Goal: Task Accomplishment & Management: Use online tool/utility

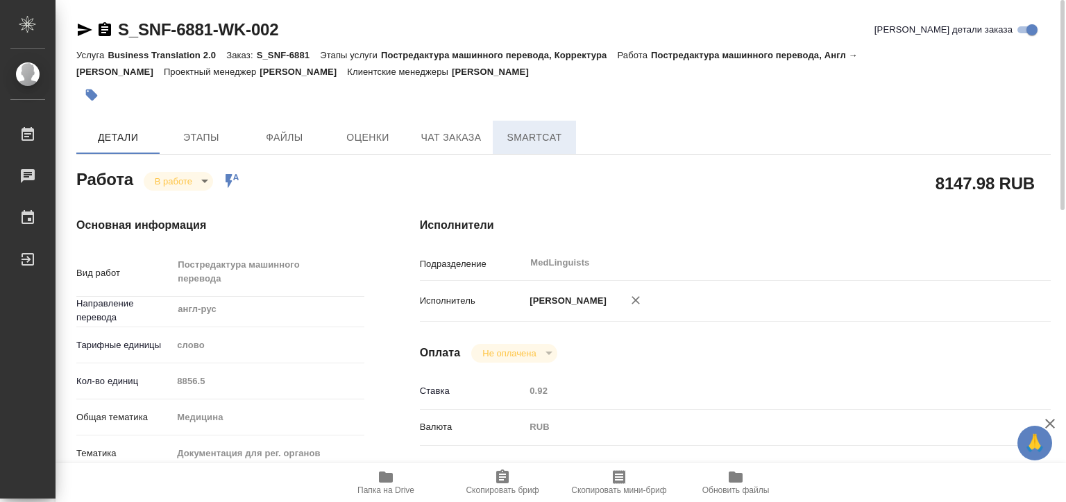
click at [537, 142] on span "SmartCat" at bounding box center [534, 137] width 67 height 17
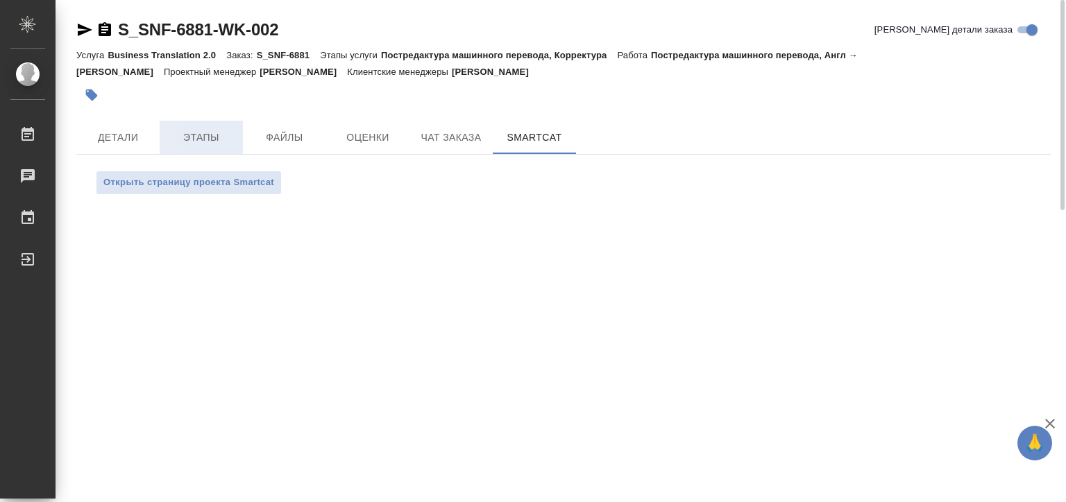
click at [183, 146] on button "Этапы" at bounding box center [201, 137] width 83 height 33
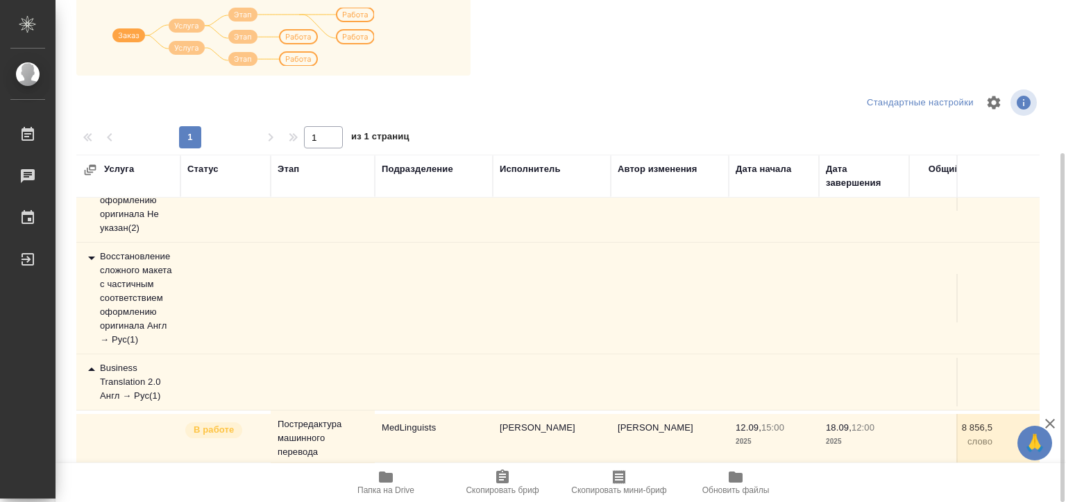
scroll to position [76, 0]
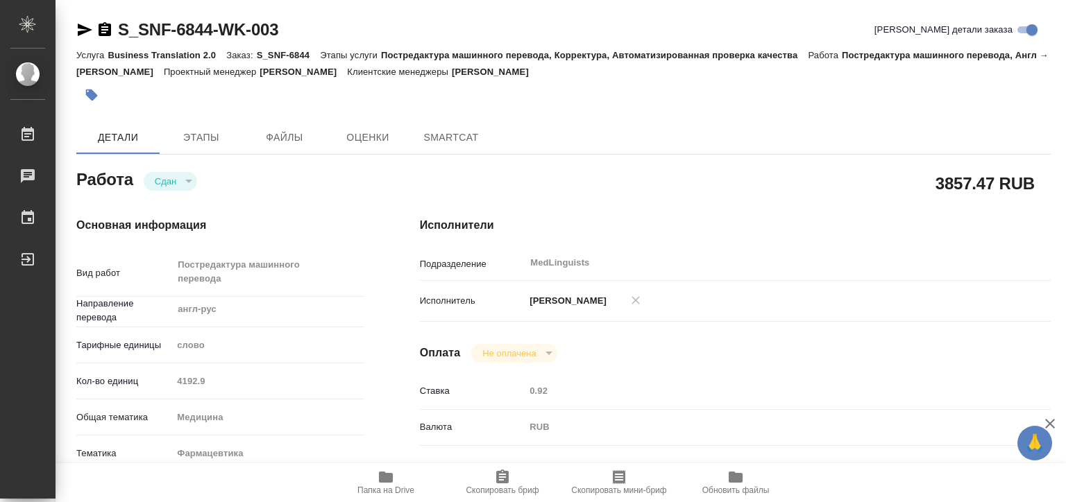
type textarea "x"
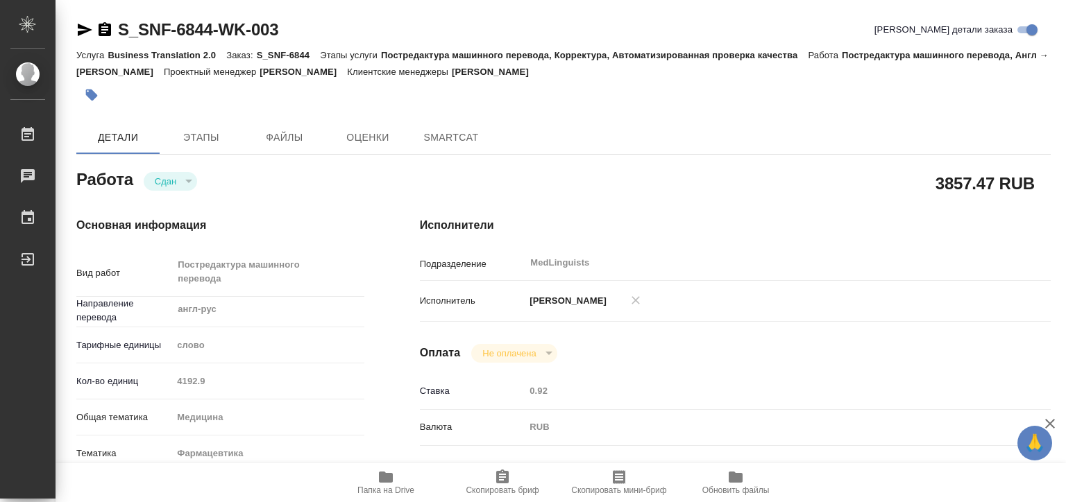
type textarea "x"
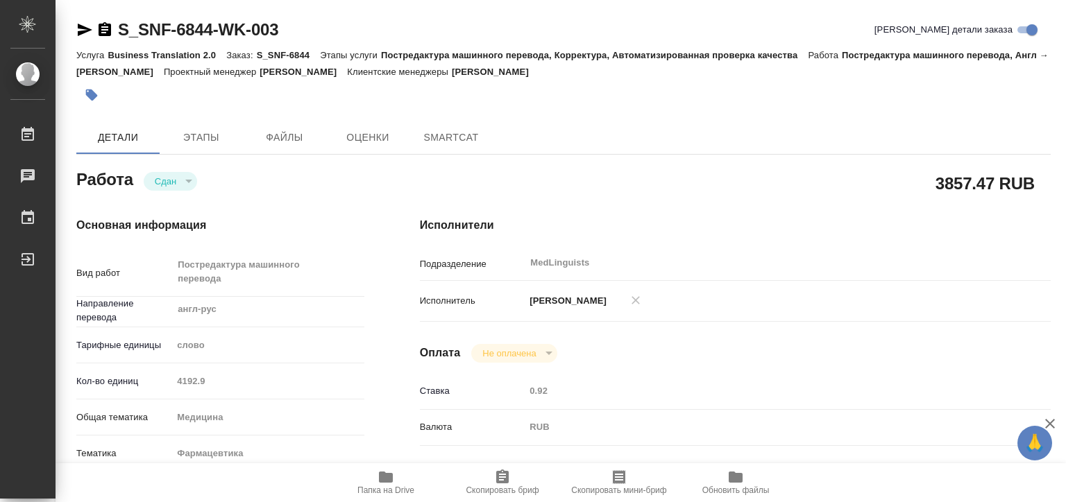
type textarea "x"
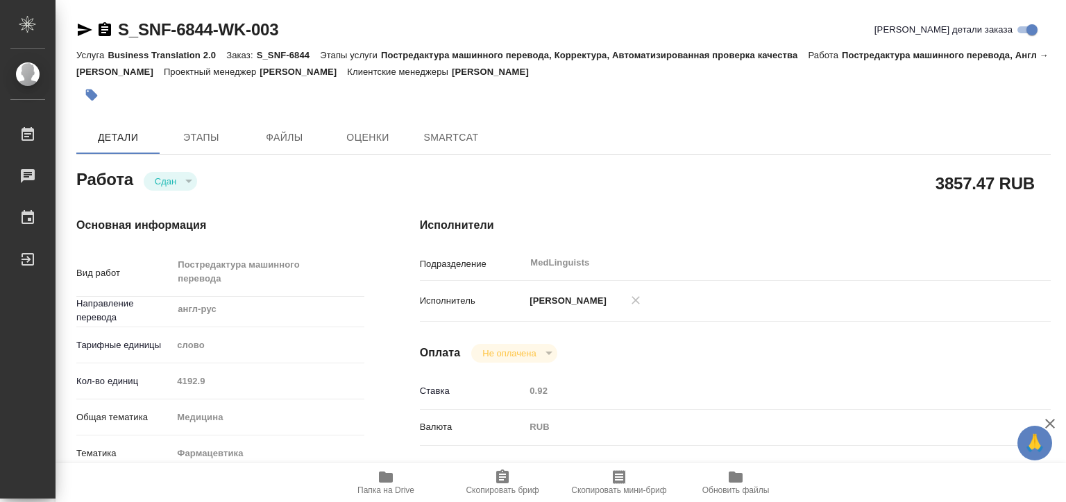
type textarea "x"
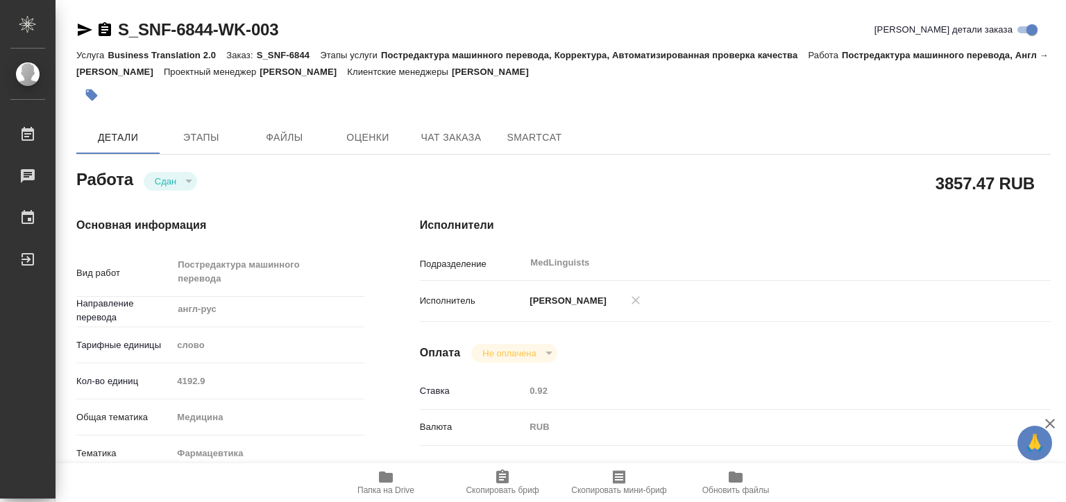
type textarea "x"
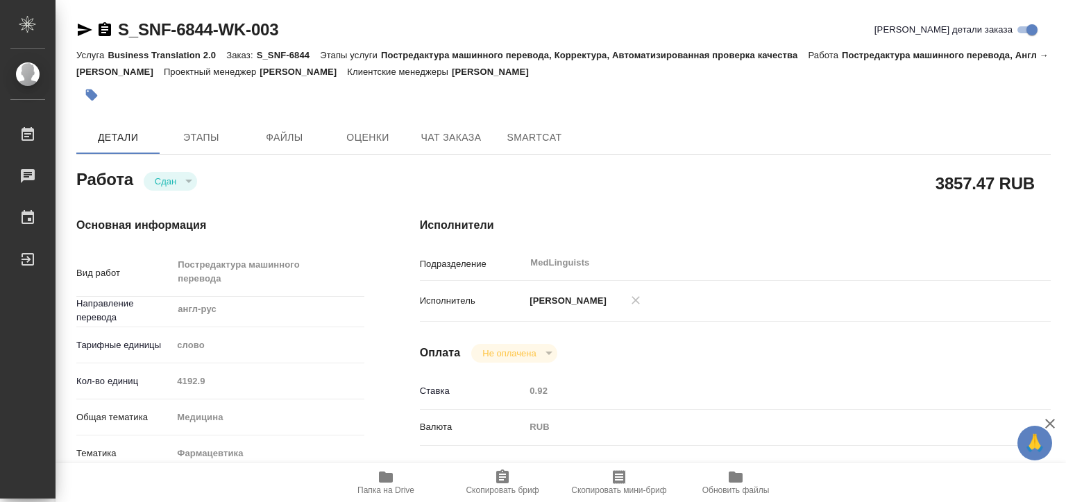
type textarea "x"
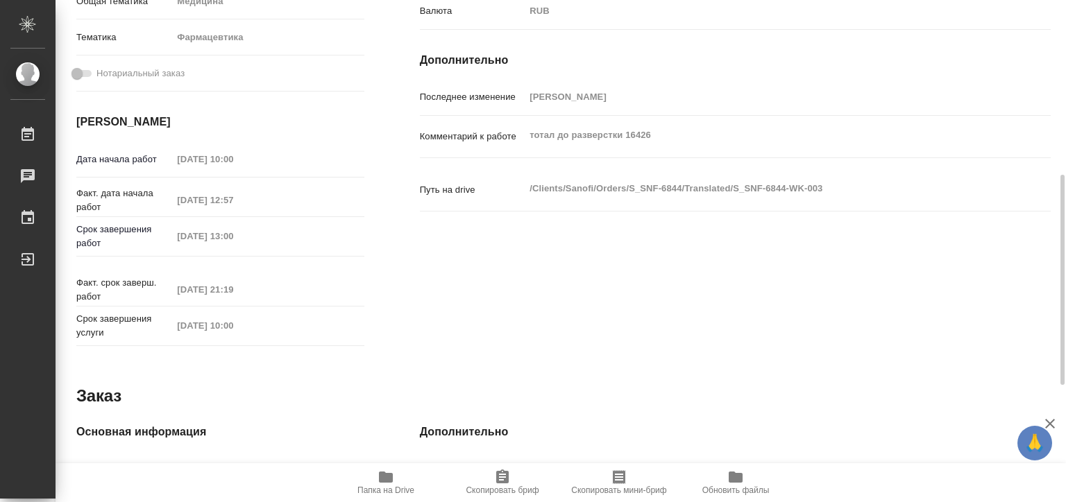
scroll to position [695, 0]
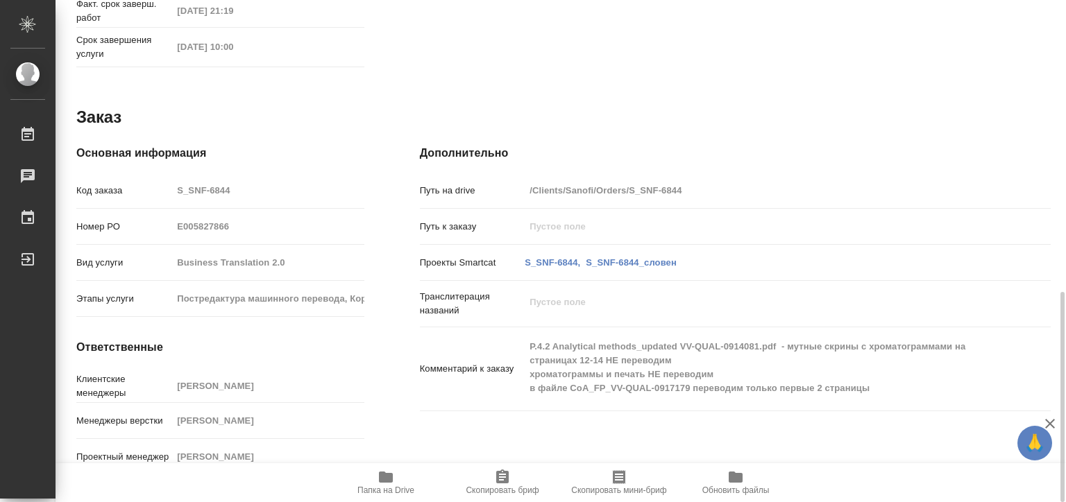
type textarea "x"
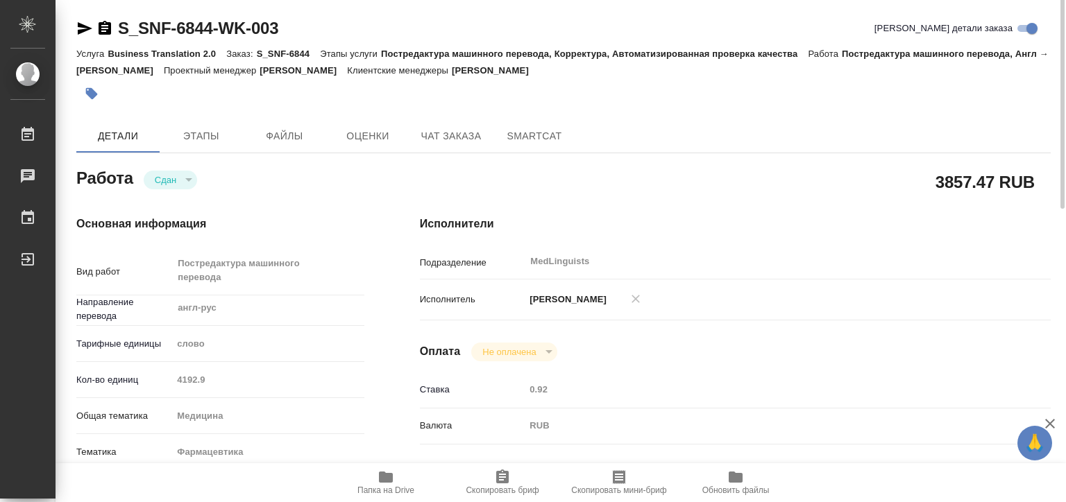
scroll to position [0, 0]
click at [200, 130] on span "Этапы" at bounding box center [201, 137] width 67 height 17
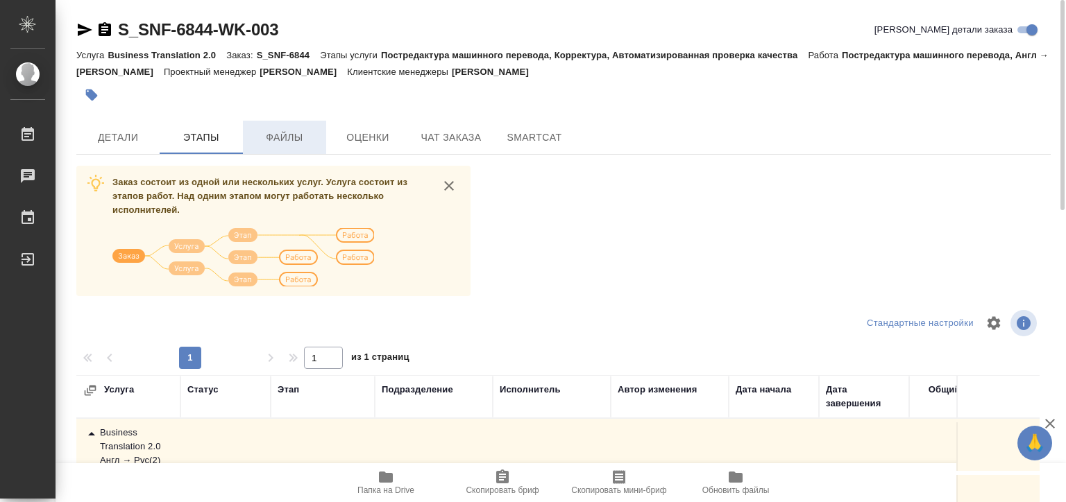
click at [296, 132] on span "Файлы" at bounding box center [284, 137] width 67 height 17
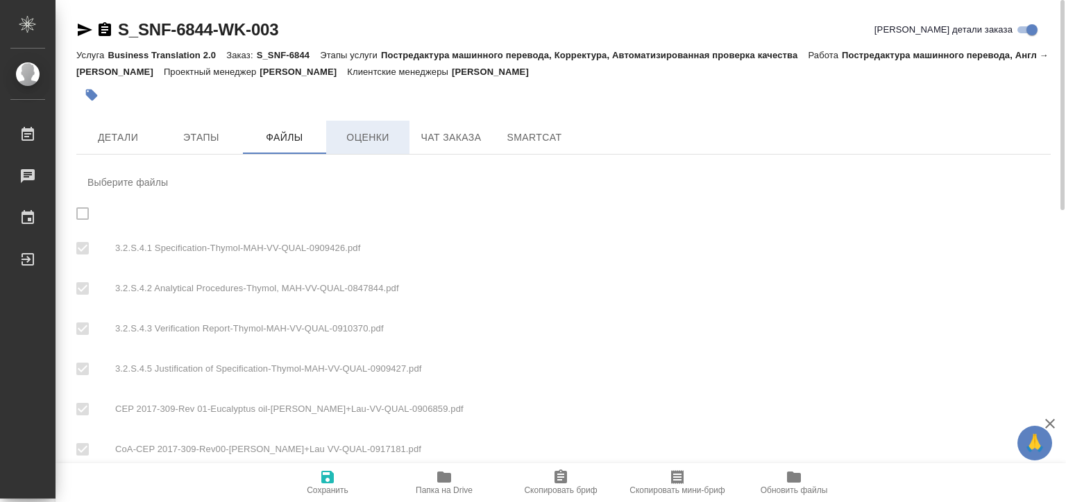
checkbox input "true"
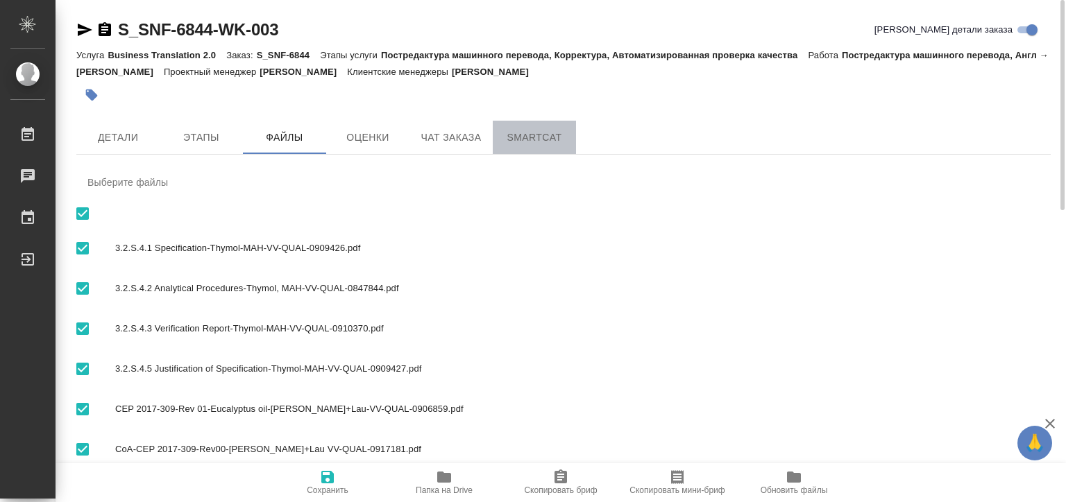
click at [519, 133] on span "SmartCat" at bounding box center [534, 137] width 67 height 17
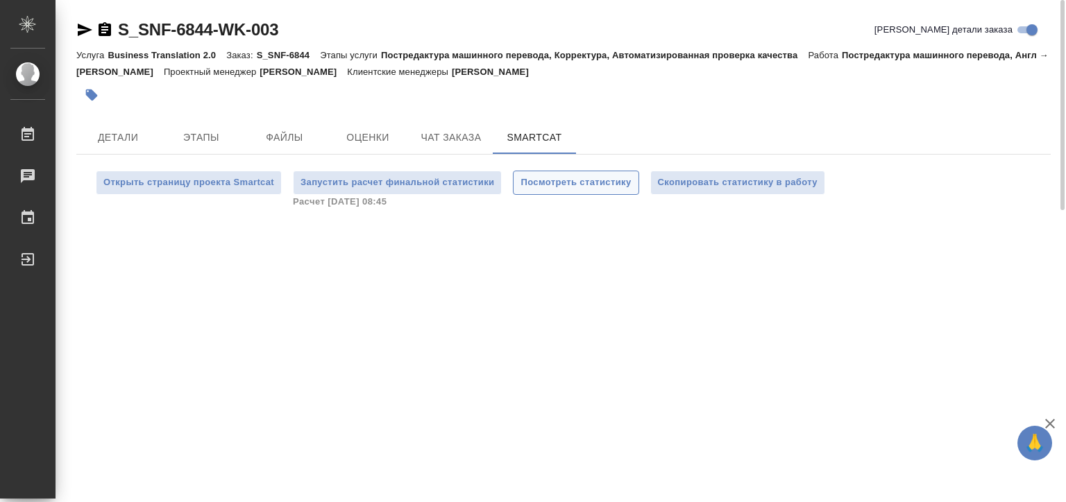
click at [556, 186] on span "Посмотреть статистику" at bounding box center [575, 183] width 110 height 16
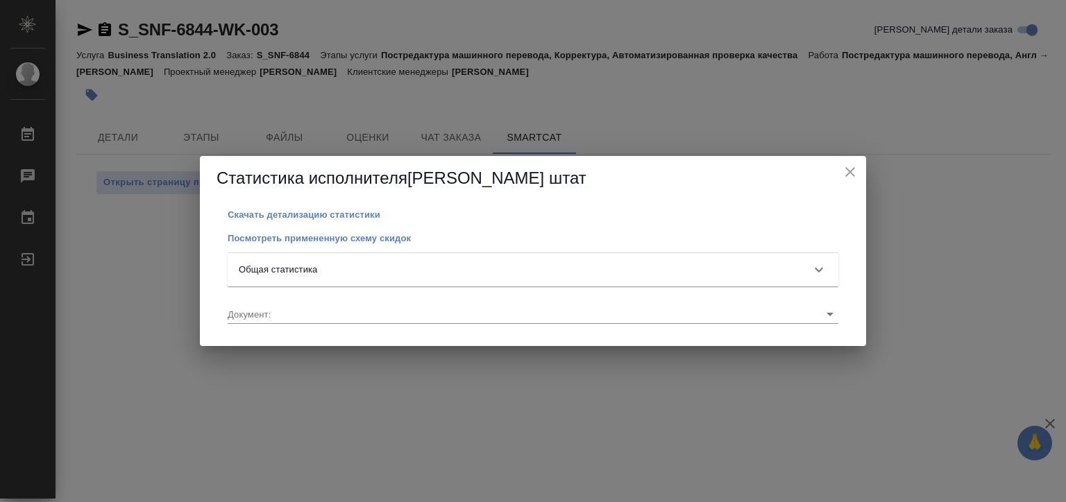
click at [325, 264] on div "Общая статистика" at bounding box center [521, 270] width 564 height 14
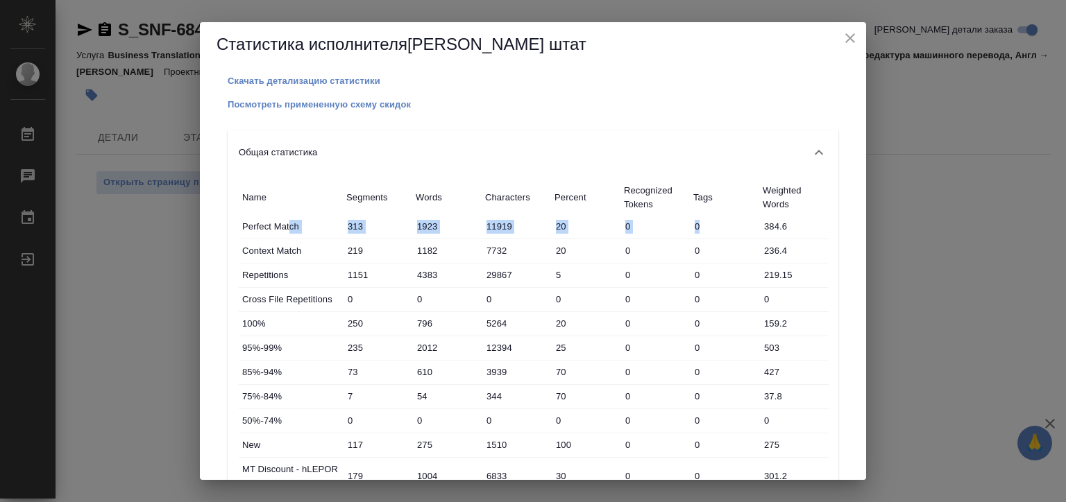
drag, startPoint x: 291, startPoint y: 228, endPoint x: 785, endPoint y: 228, distance: 493.4
click at [785, 228] on div "Perfect Match 313 1923 11919 20 0 0 384.6" at bounding box center [534, 227] width 590 height 24
click at [785, 228] on input "384.6" at bounding box center [794, 227] width 68 height 20
click at [442, 247] on input "1182" at bounding box center [446, 251] width 69 height 20
click at [372, 261] on div "Context Match 219 1182 7732 20 0 0 236.4" at bounding box center [534, 251] width 590 height 24
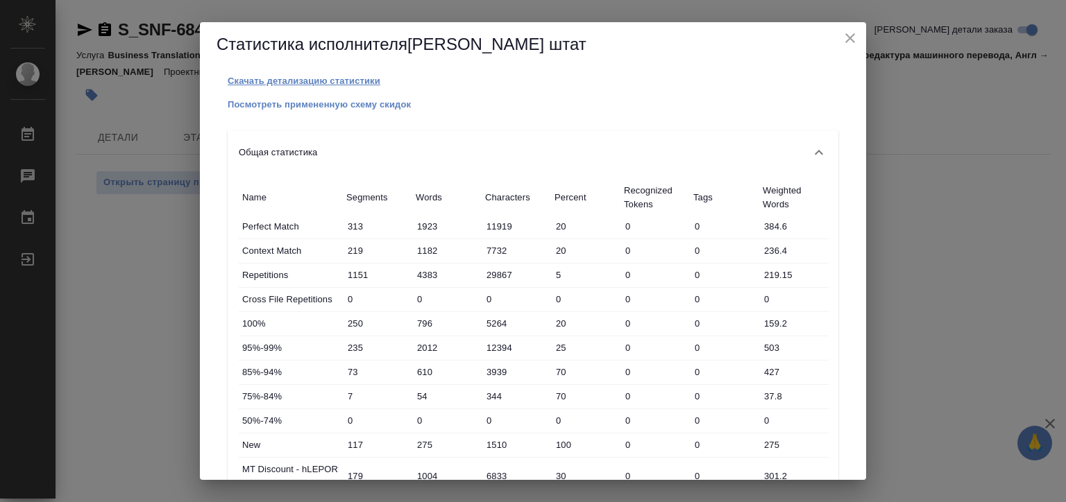
click at [325, 85] on p "Скачать детализацию статистики" at bounding box center [304, 81] width 153 height 10
click at [303, 106] on p "Посмотреть примененную схему скидок" at bounding box center [319, 104] width 183 height 10
click at [844, 37] on icon "close" at bounding box center [850, 38] width 17 height 17
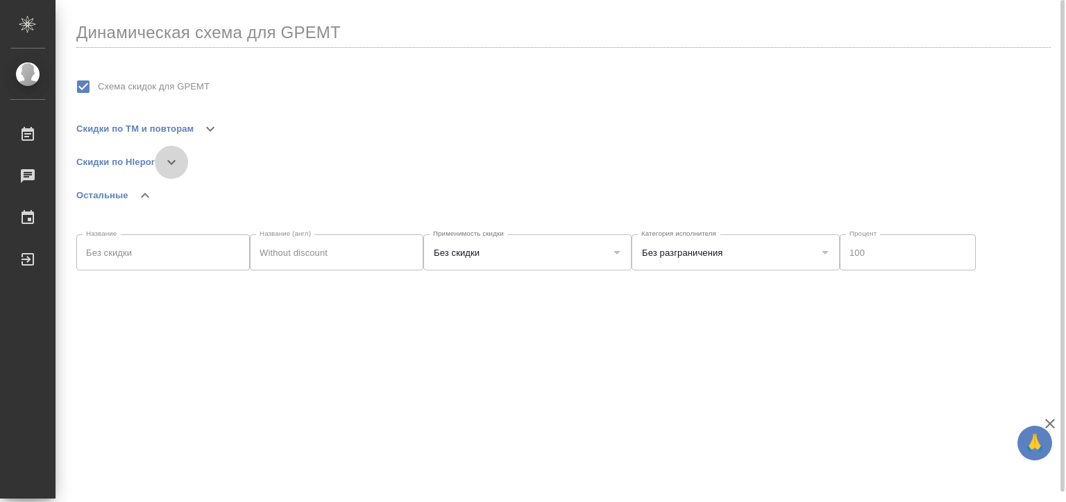
click at [165, 167] on icon "button" at bounding box center [171, 162] width 17 height 17
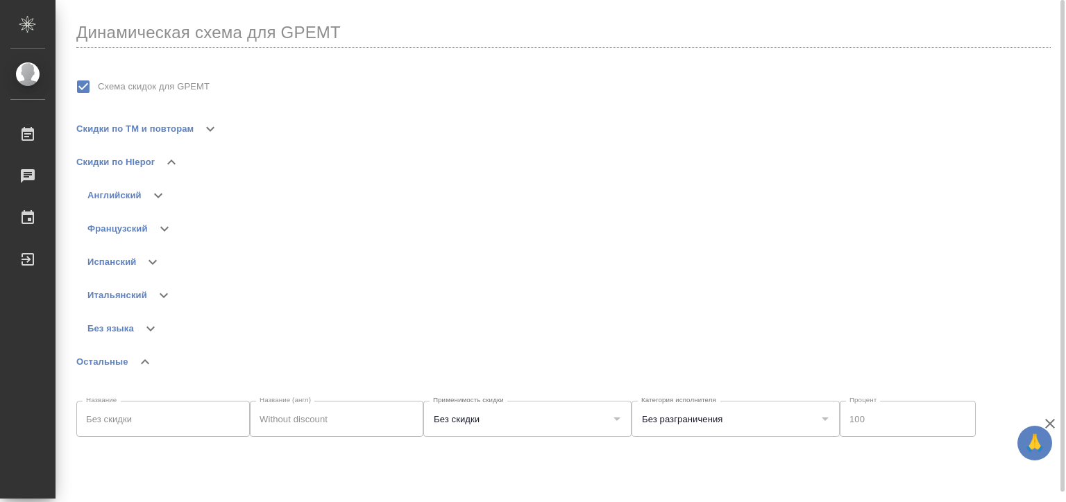
click at [158, 202] on icon "button" at bounding box center [158, 195] width 17 height 17
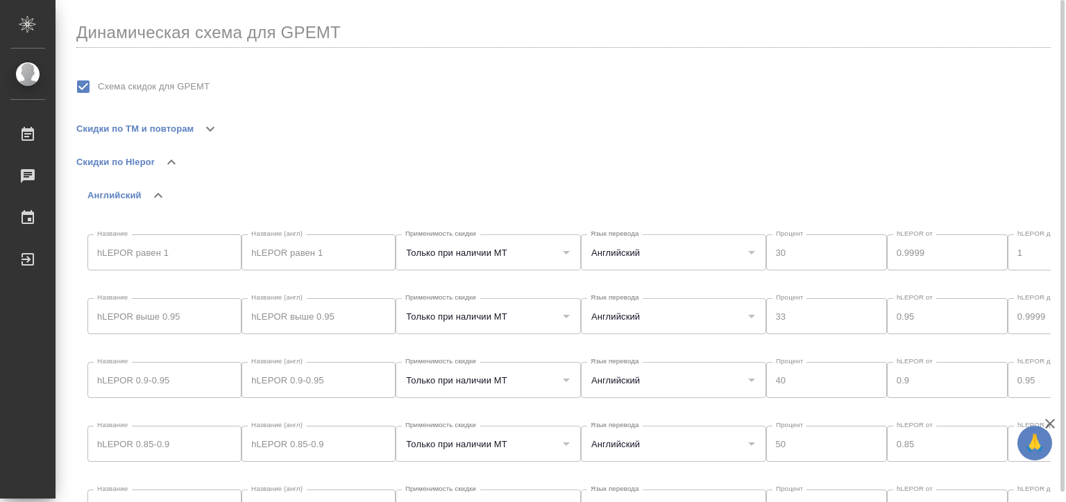
click at [158, 202] on icon "button" at bounding box center [158, 195] width 17 height 17
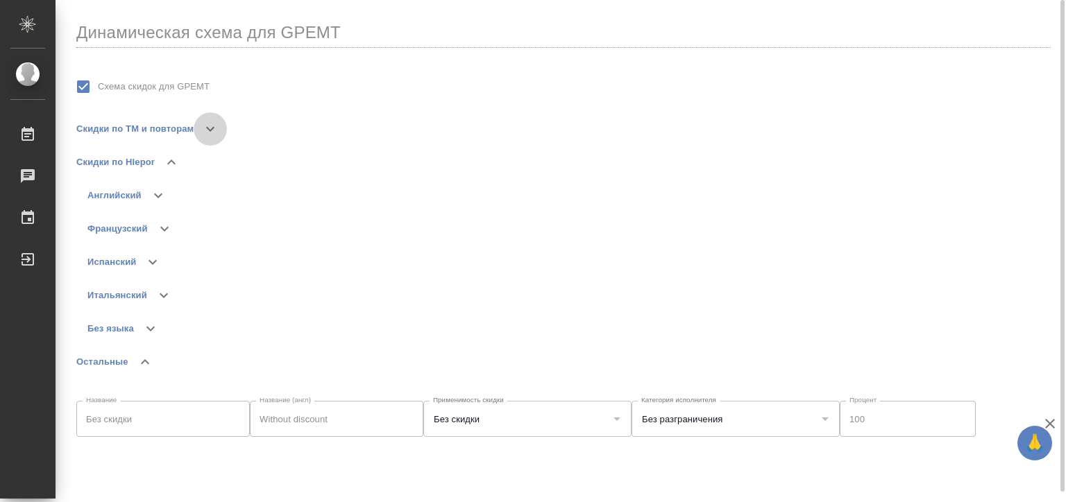
click at [197, 133] on button "button" at bounding box center [210, 128] width 33 height 33
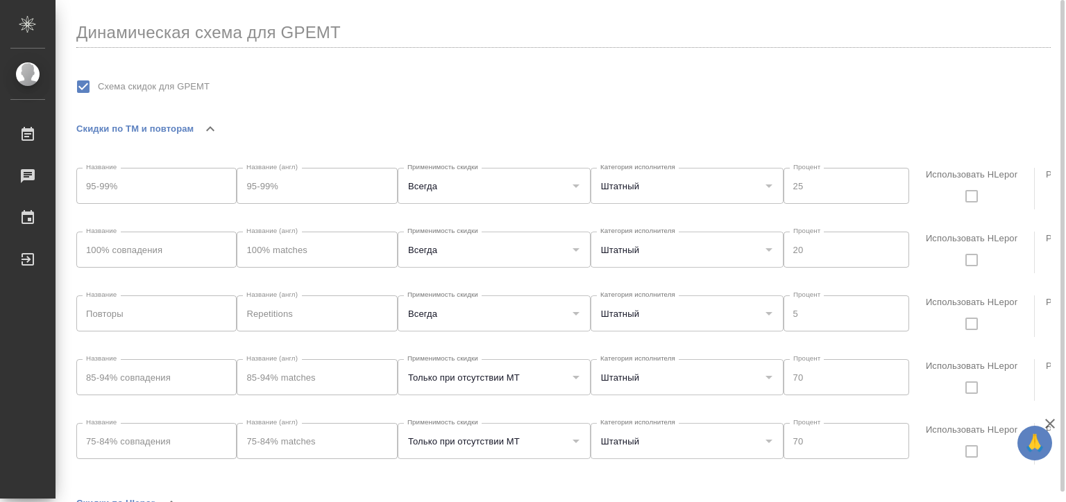
click at [197, 133] on button "button" at bounding box center [210, 128] width 33 height 33
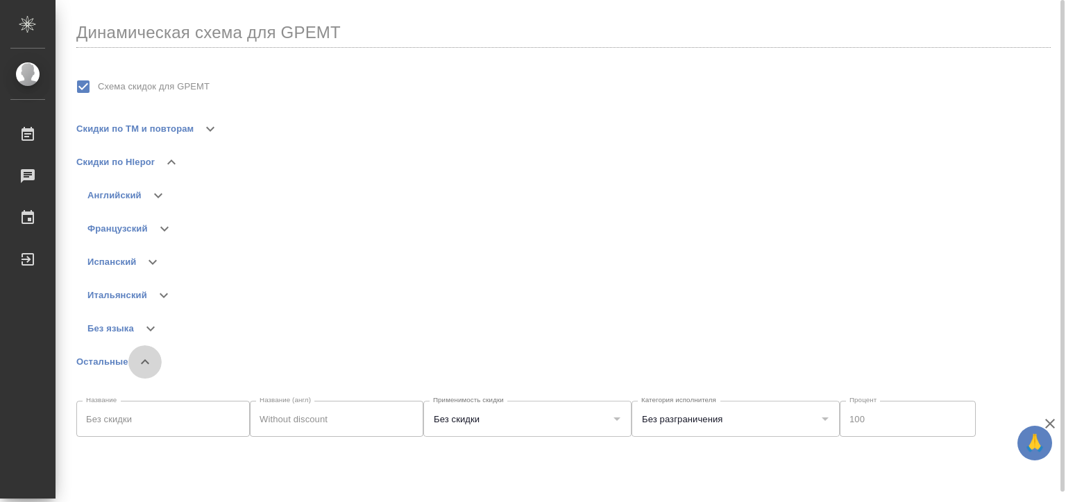
click at [139, 360] on icon "button" at bounding box center [145, 362] width 17 height 17
